Goal: Task Accomplishment & Management: Manage account settings

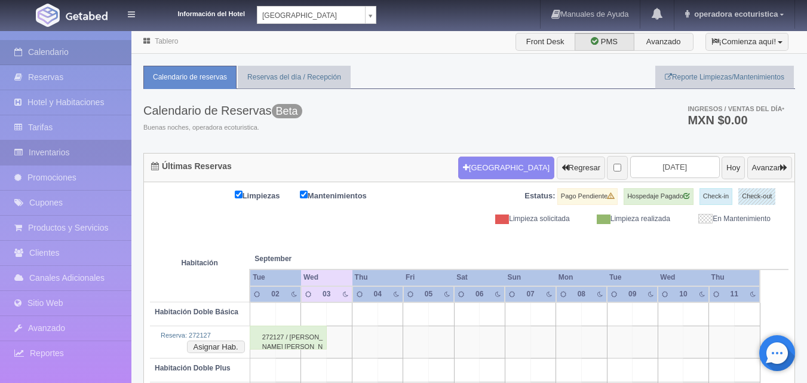
click at [70, 149] on link "Inventarios" at bounding box center [65, 152] width 131 height 24
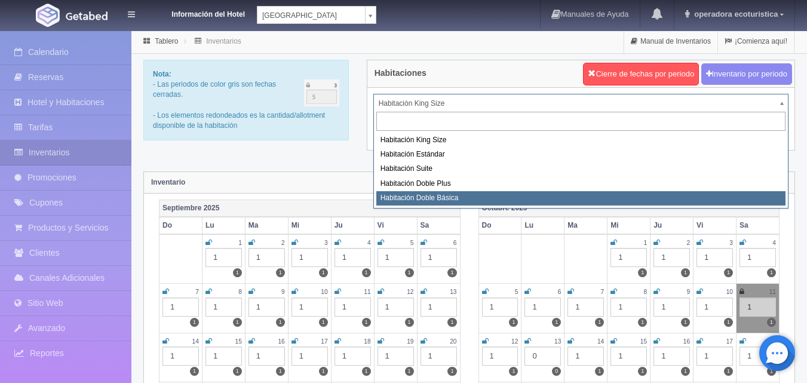
select select "1666"
